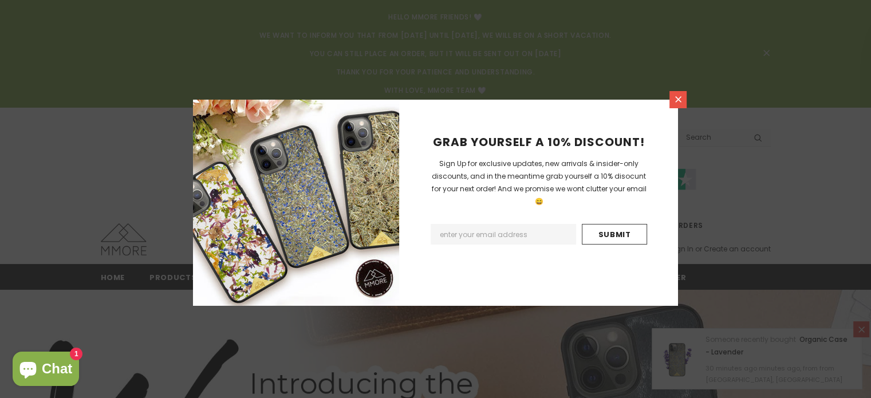
click at [671, 103] on link at bounding box center [678, 99] width 17 height 17
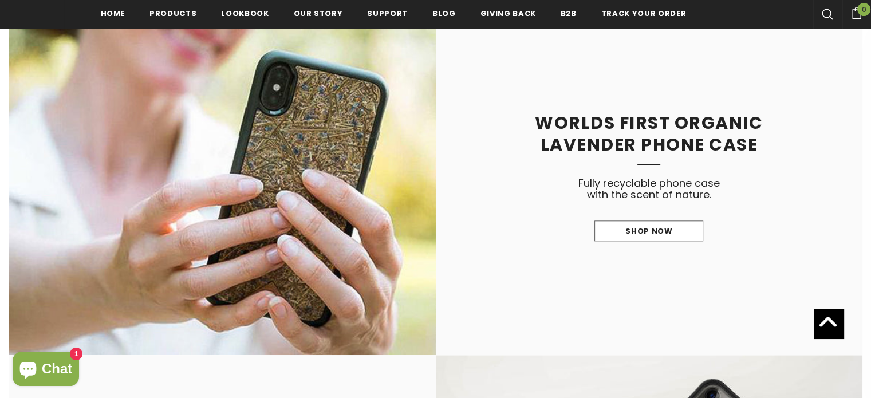
scroll to position [1257, 0]
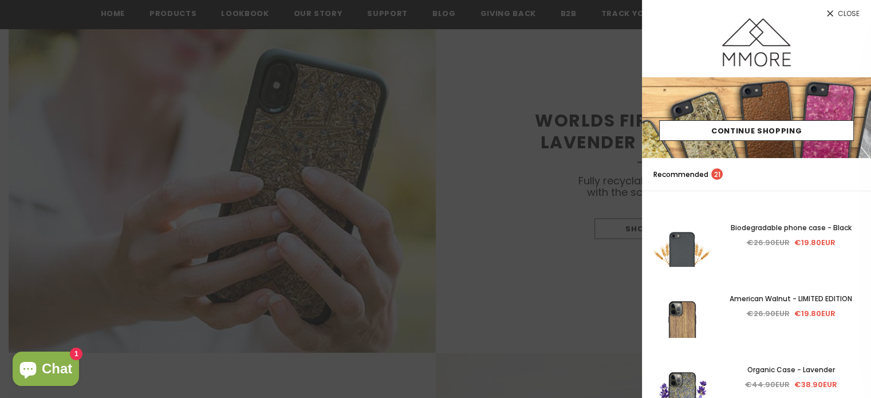
click at [854, 11] on span "Close" at bounding box center [849, 13] width 22 height 7
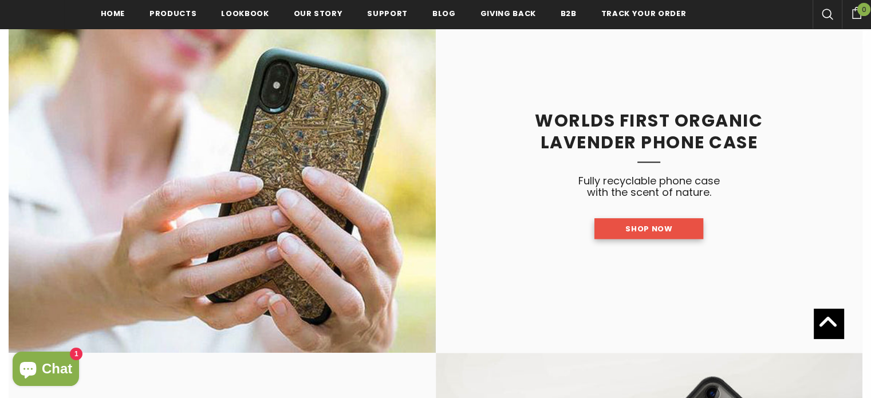
click at [617, 235] on link "Shop Now" at bounding box center [649, 228] width 109 height 21
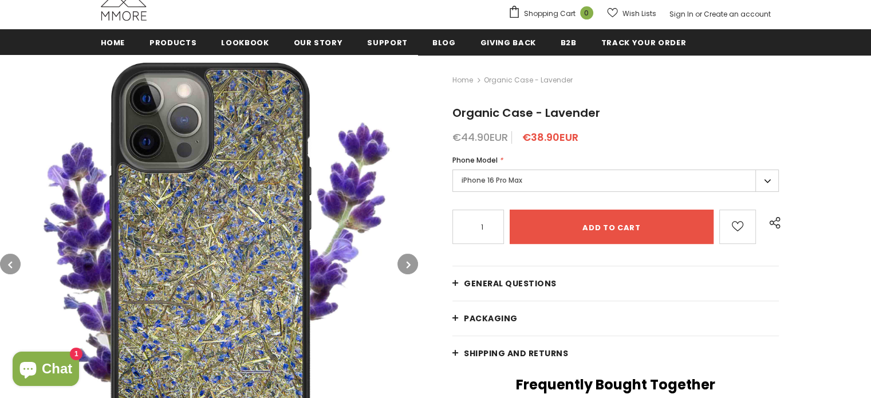
scroll to position [273, 0]
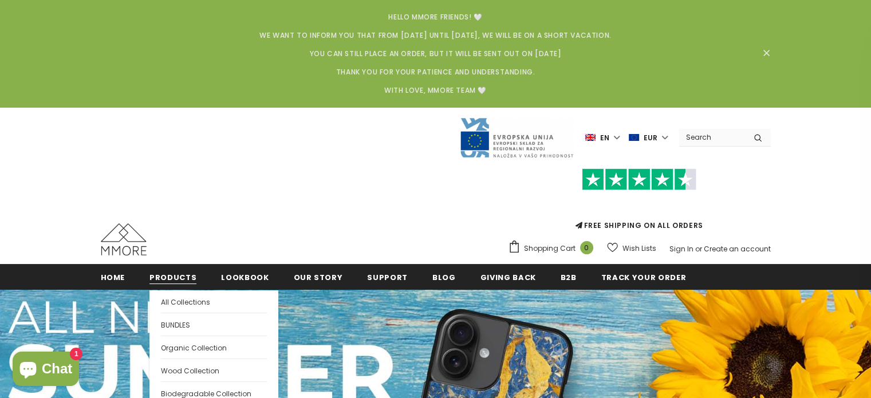
click at [156, 271] on link "Products" at bounding box center [172, 277] width 47 height 26
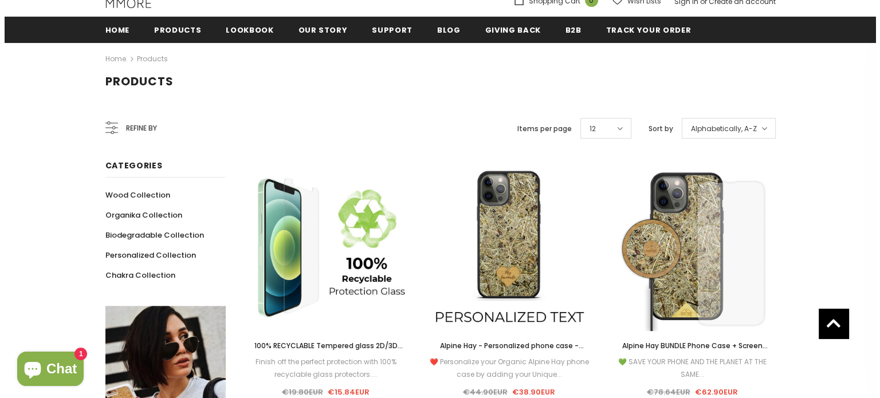
scroll to position [248, 0]
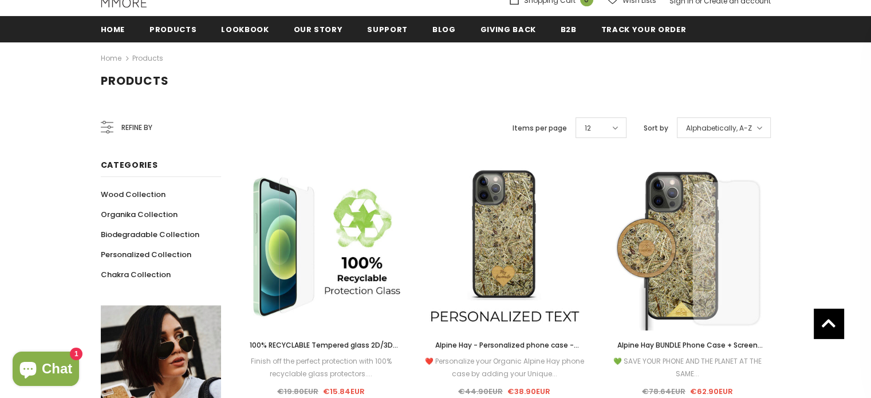
click at [123, 125] on span "Refine by" at bounding box center [136, 127] width 31 height 13
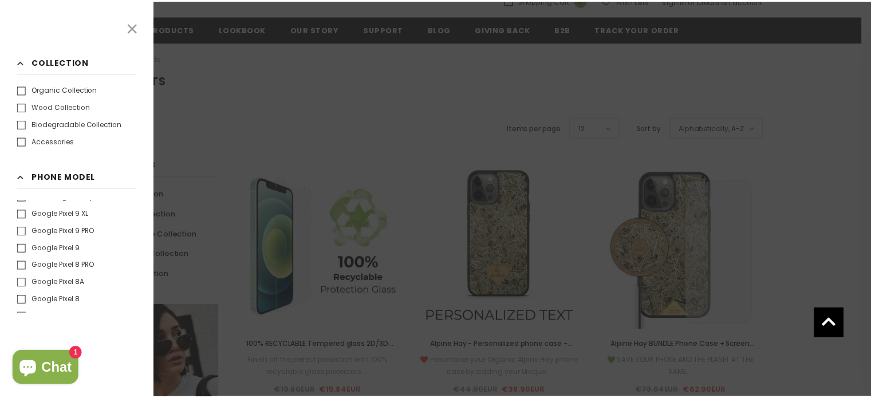
scroll to position [1267, 0]
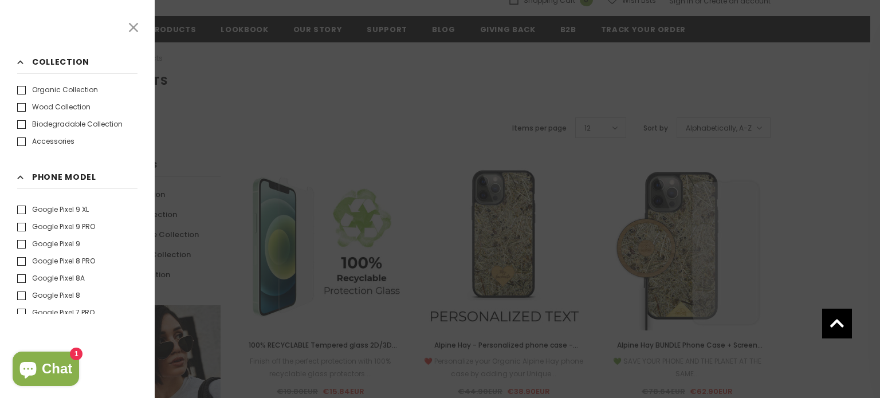
click at [70, 225] on label "Google Pixel 9 PRO" at bounding box center [56, 226] width 78 height 11
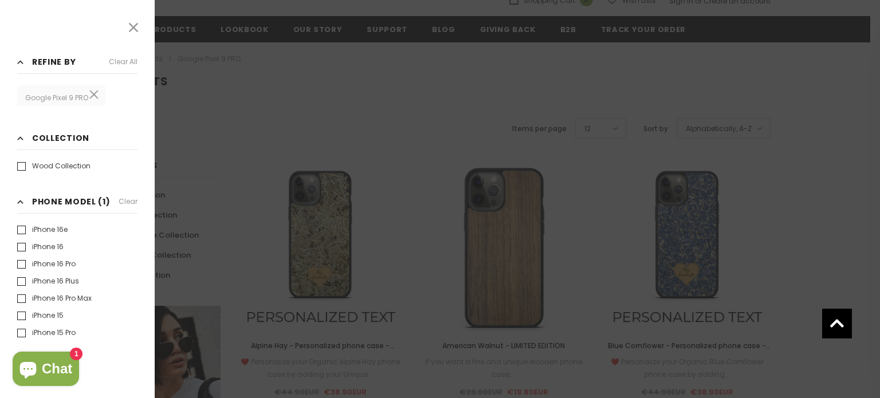
click at [223, 108] on div at bounding box center [440, 199] width 880 height 398
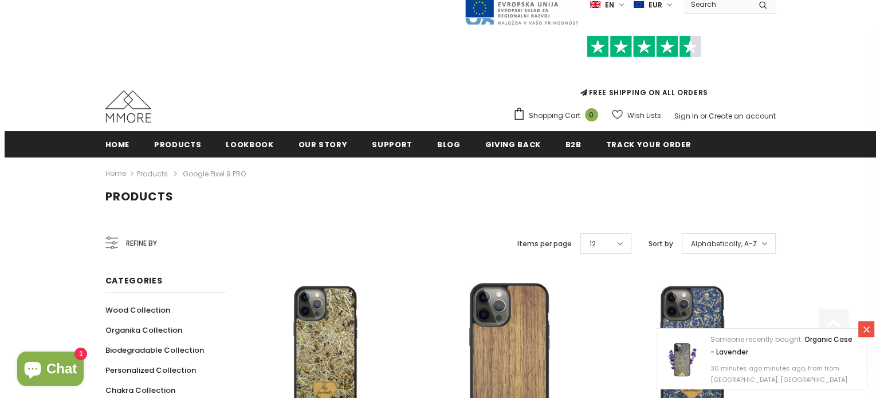
scroll to position [135, 0]
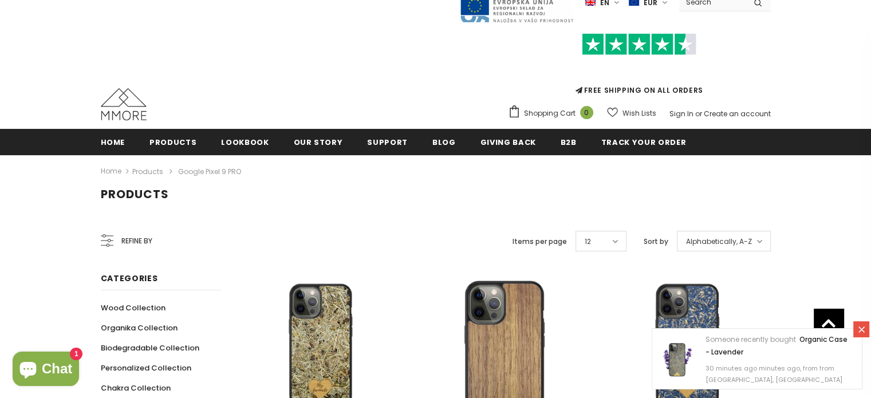
click at [111, 239] on icon at bounding box center [107, 240] width 13 height 13
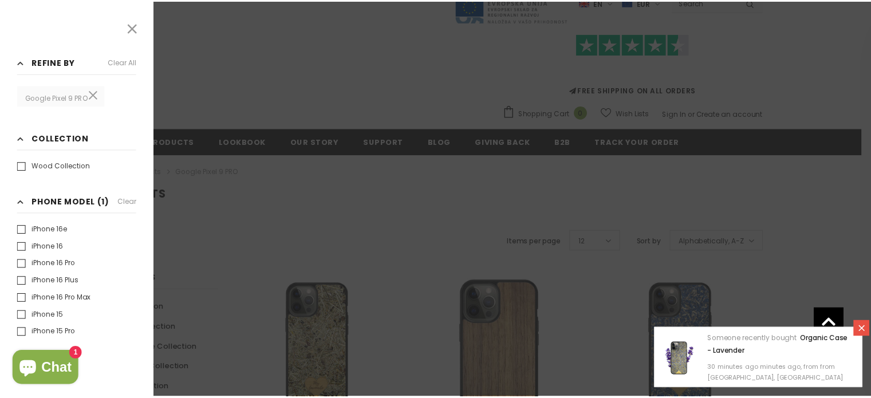
scroll to position [9, 0]
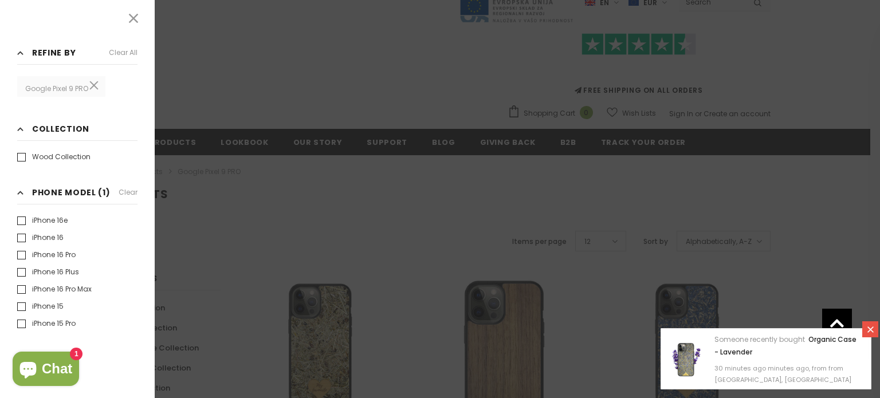
click at [127, 28] on div "Refine by Clear all Google Pixel 9 PRO Collection Clear" at bounding box center [77, 199] width 155 height 398
click at [428, 127] on div at bounding box center [440, 199] width 880 height 398
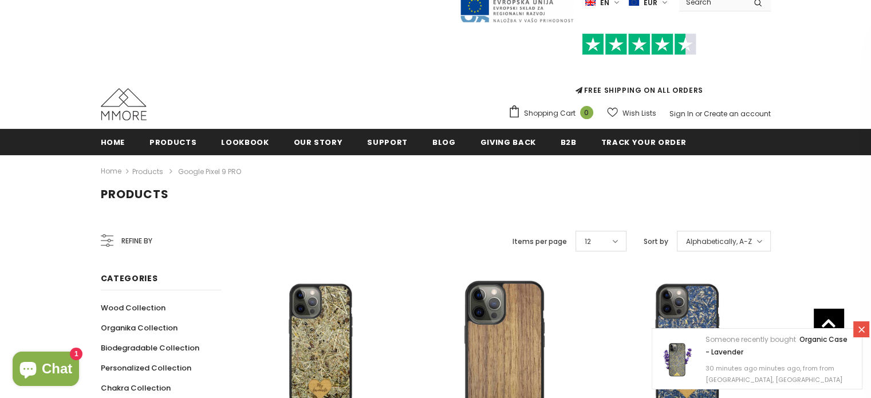
click at [719, 245] on span "Alphabetically, A-Z" at bounding box center [719, 241] width 66 height 11
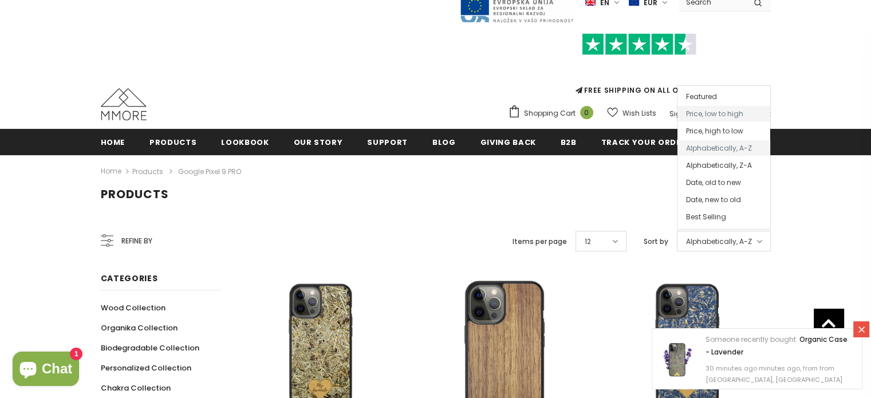
click at [721, 109] on span "Price, low to high" at bounding box center [724, 113] width 93 height 15
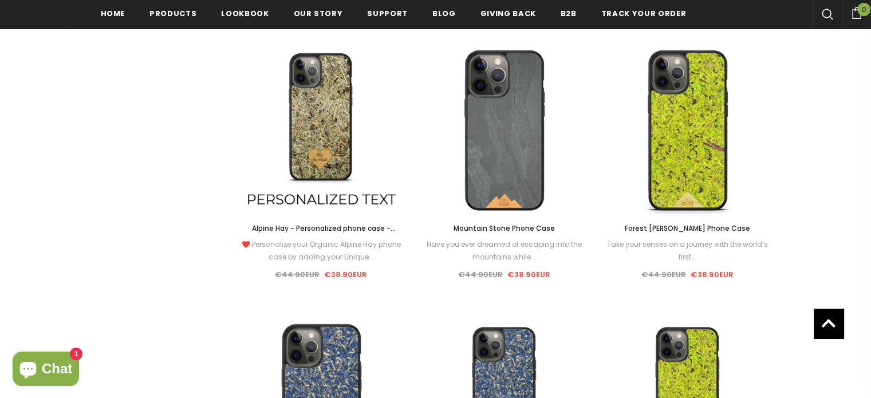
scroll to position [2559, 0]
click at [655, 224] on span "Forest [PERSON_NAME] Phone Case" at bounding box center [687, 228] width 125 height 10
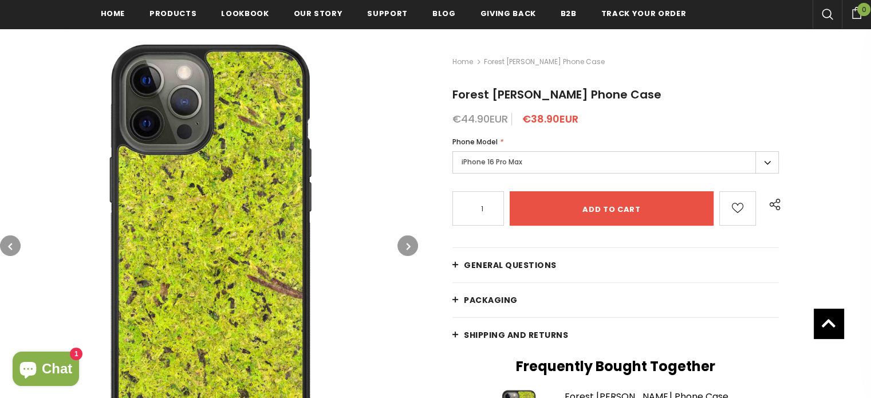
scroll to position [255, 0]
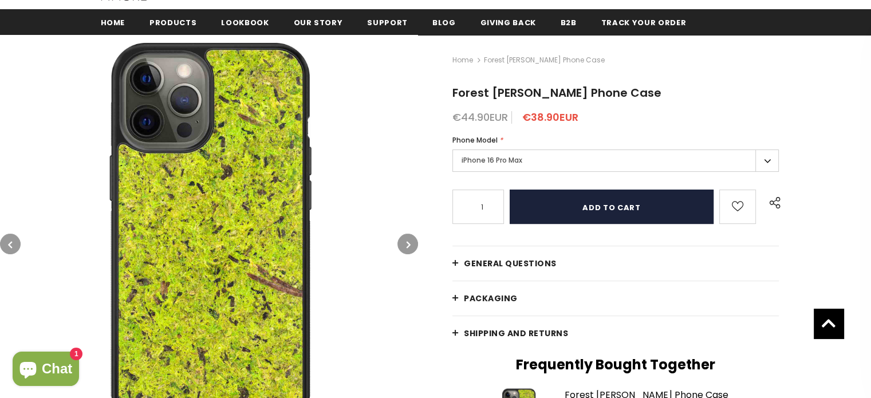
click at [574, 216] on input "Add to cart" at bounding box center [612, 207] width 204 height 34
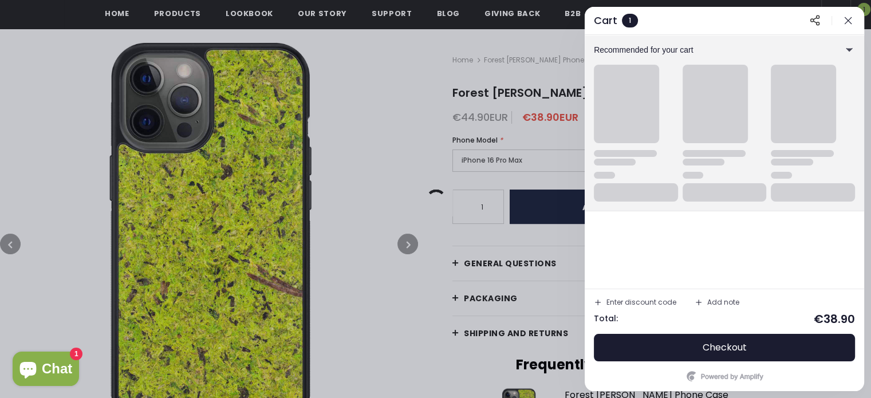
scroll to position [371, 0]
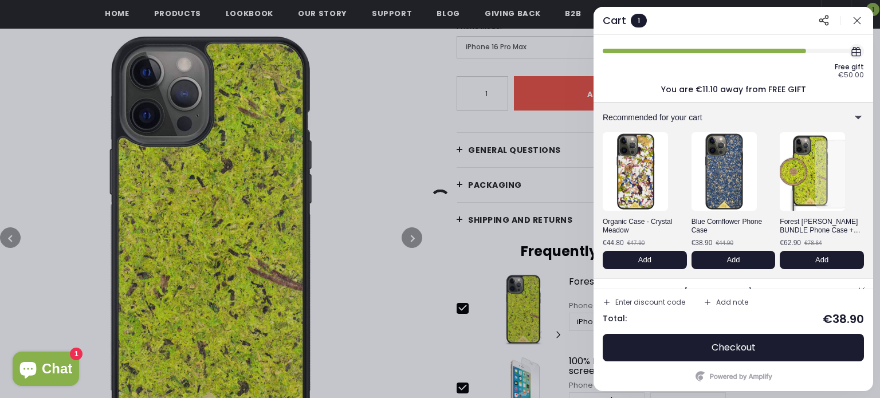
click at [859, 17] on icon "button" at bounding box center [856, 20] width 11 height 11
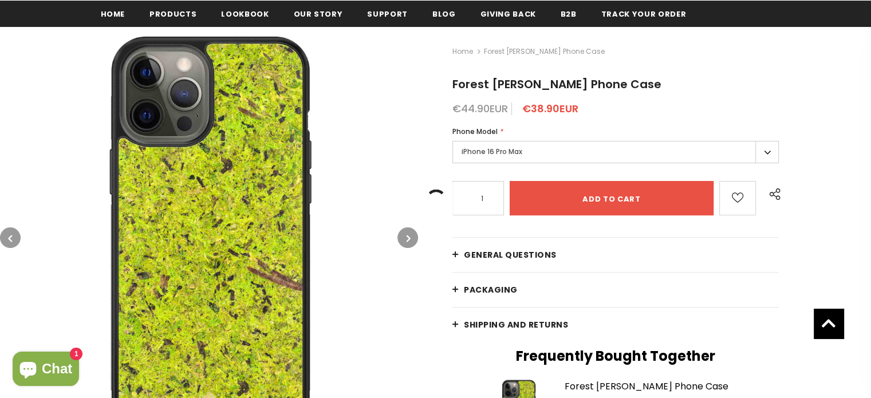
scroll to position [230, 0]
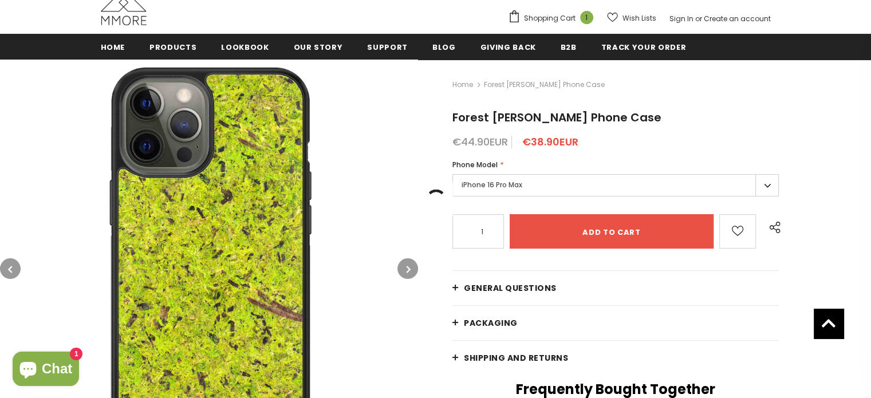
click at [627, 178] on label "iPhone 16 Pro Max" at bounding box center [615, 185] width 326 height 22
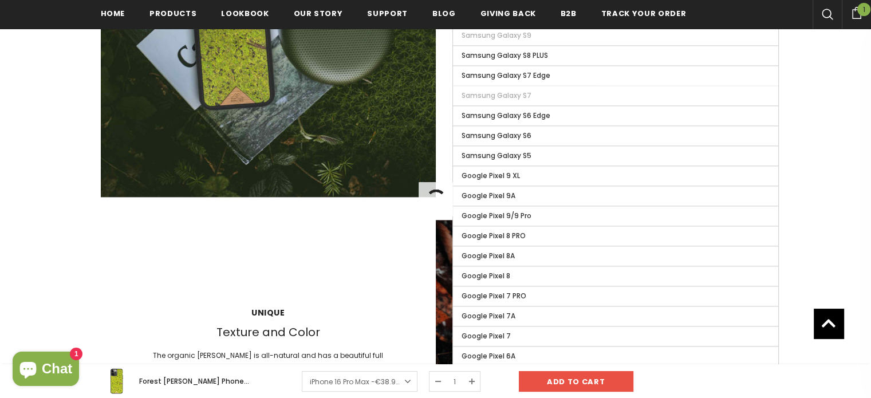
scroll to position [1509, 0]
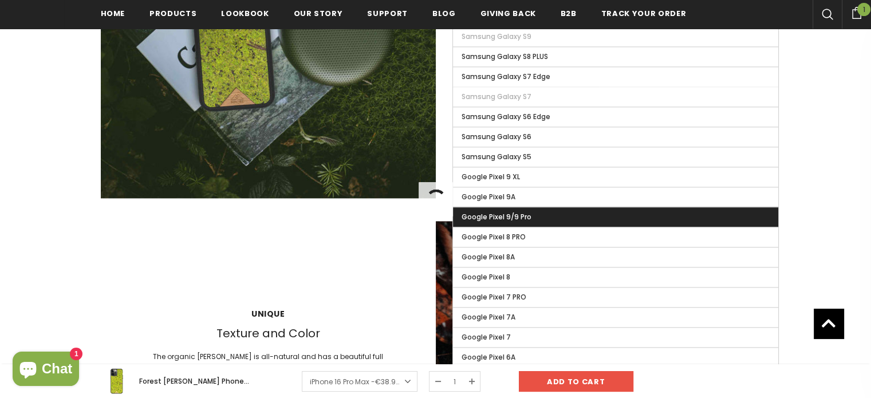
click at [474, 212] on span "Google Pixel 9/9 Pro" at bounding box center [497, 217] width 70 height 10
click at [0, 0] on input "Google Pixel 9/9 Pro" at bounding box center [0, 0] width 0 height 0
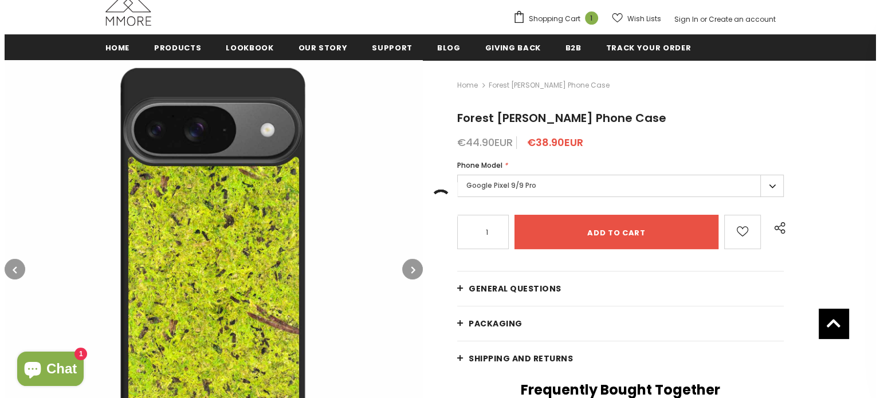
scroll to position [229, 0]
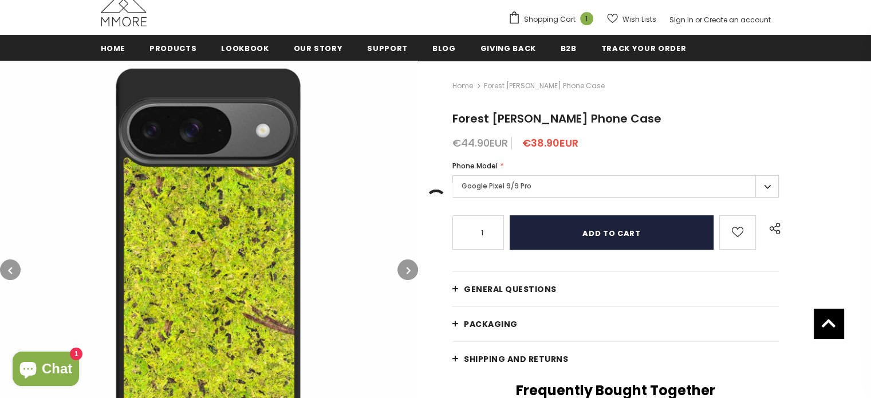
click at [559, 228] on input "Add to cart" at bounding box center [612, 232] width 204 height 34
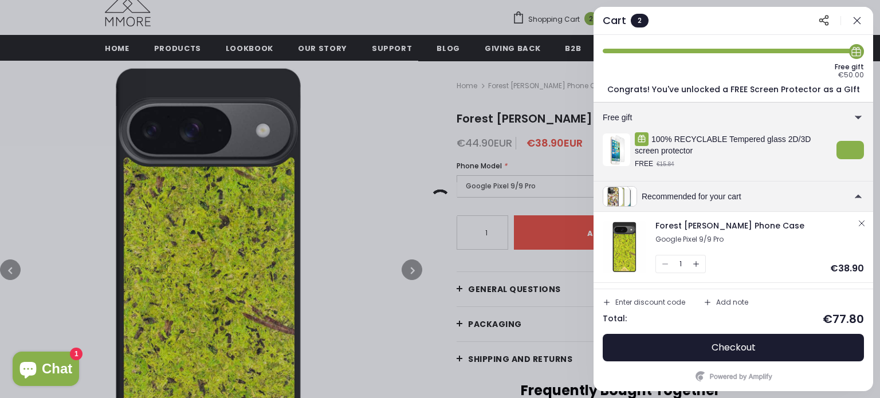
scroll to position [65, 0]
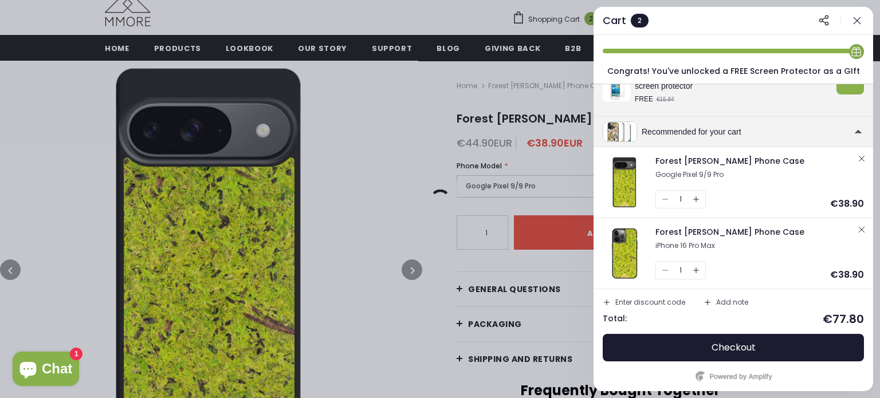
click at [863, 223] on button "button" at bounding box center [862, 230] width 14 height 14
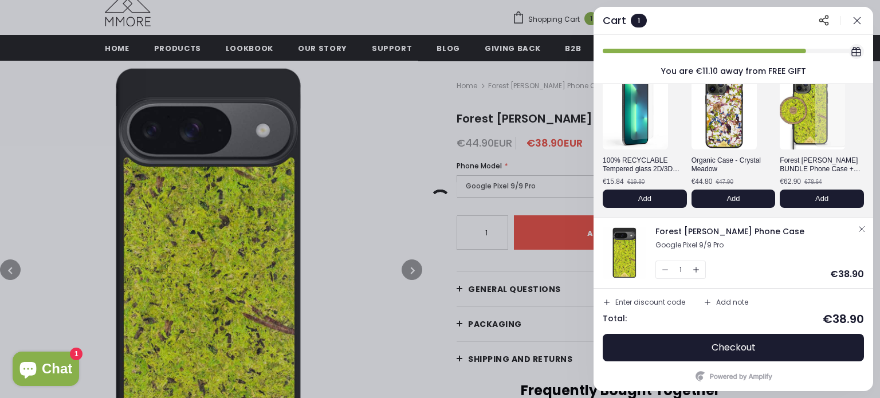
scroll to position [60, 0]
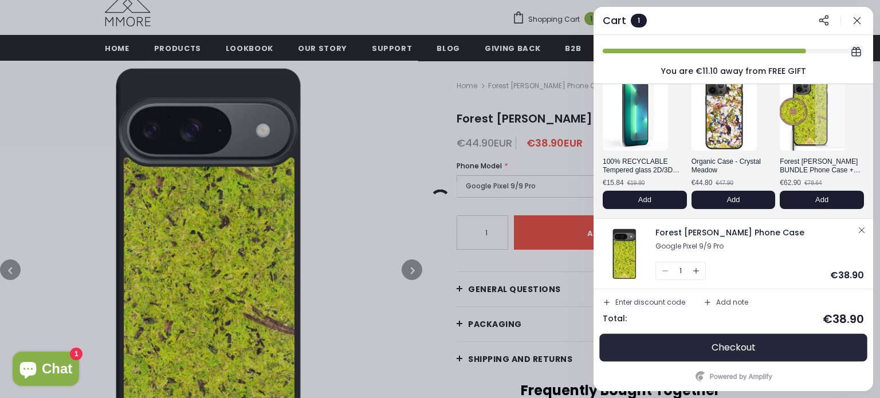
click at [687, 346] on button "Checkout" at bounding box center [733, 347] width 261 height 27
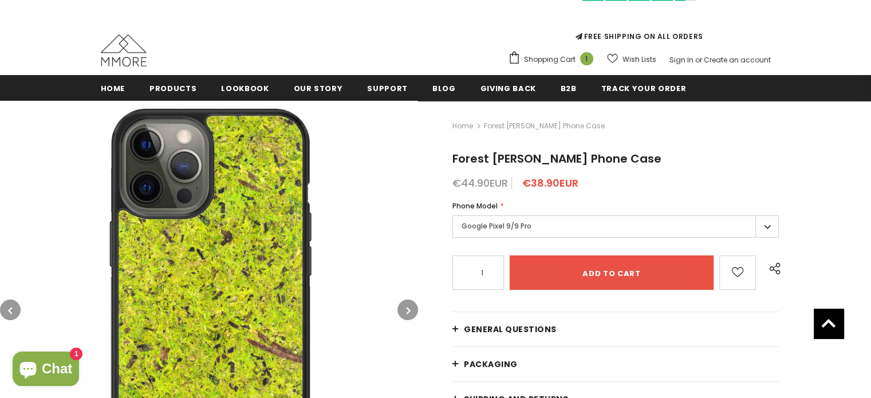
scroll to position [172, 0]
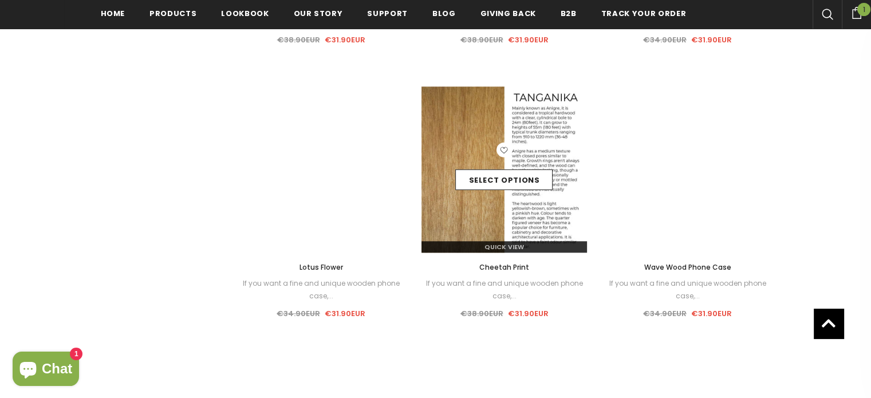
scroll to position [1159, 0]
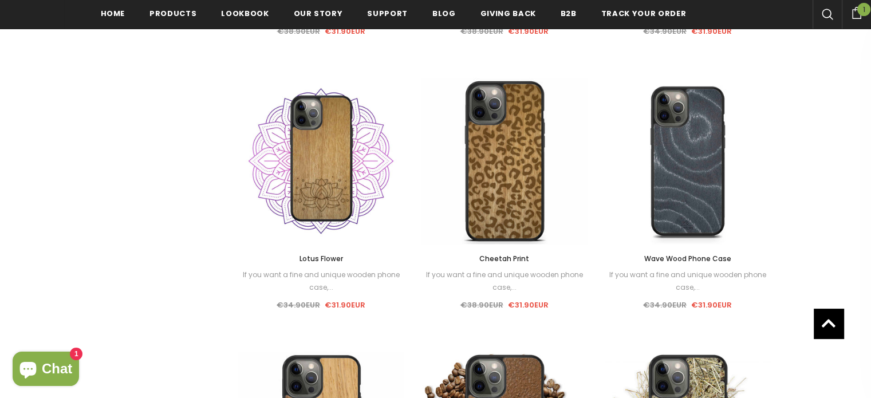
click at [672, 259] on span "Wave Wood Phone Case" at bounding box center [687, 259] width 87 height 10
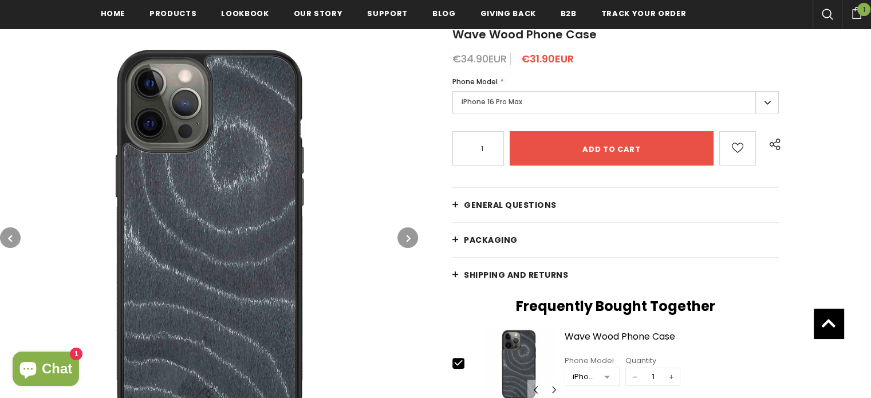
scroll to position [271, 0]
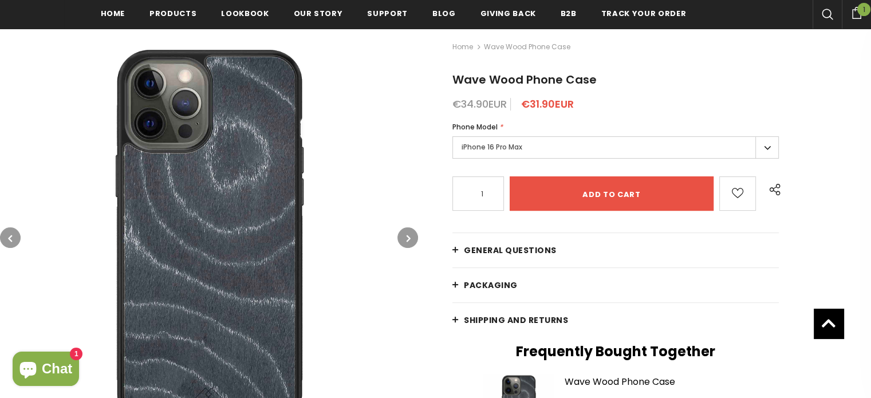
click at [558, 146] on label "iPhone 16 Pro Max" at bounding box center [615, 147] width 326 height 22
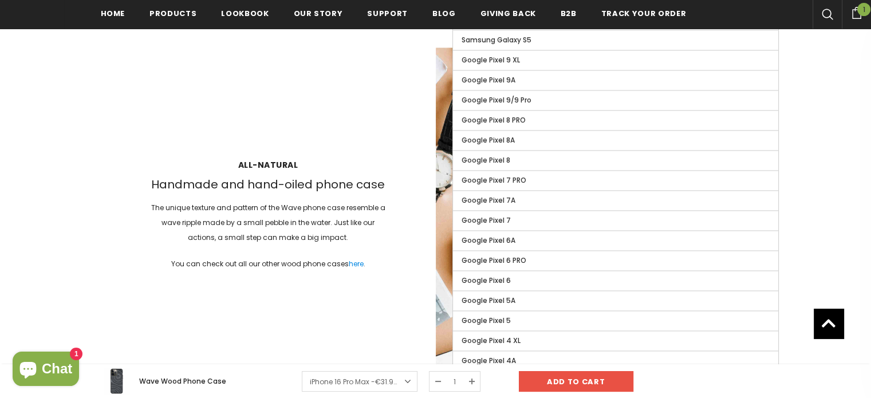
scroll to position [1627, 0]
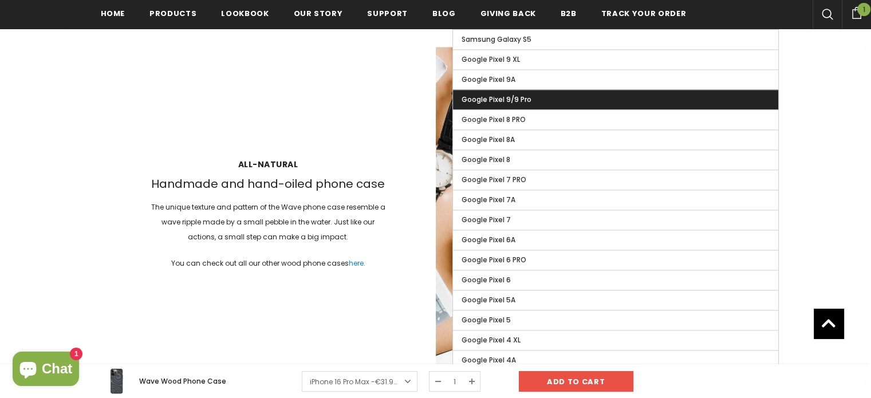
click at [547, 90] on label "Google Pixel 9/9 Pro" at bounding box center [615, 99] width 325 height 19
click at [0, 0] on input "Google Pixel 9/9 Pro" at bounding box center [0, 0] width 0 height 0
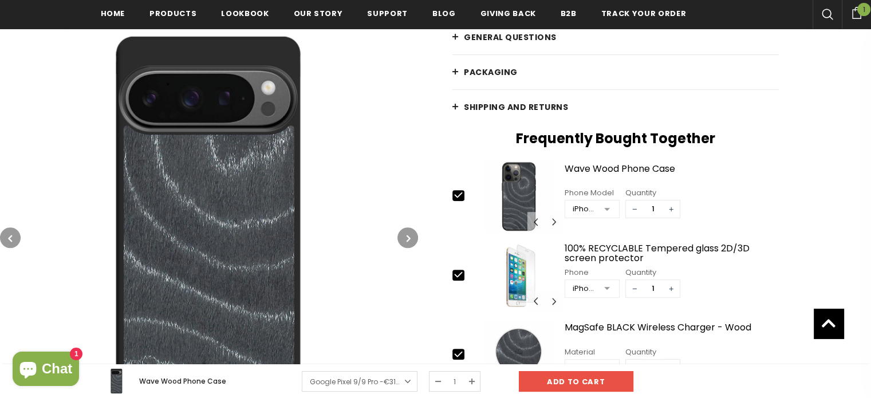
scroll to position [483, 0]
